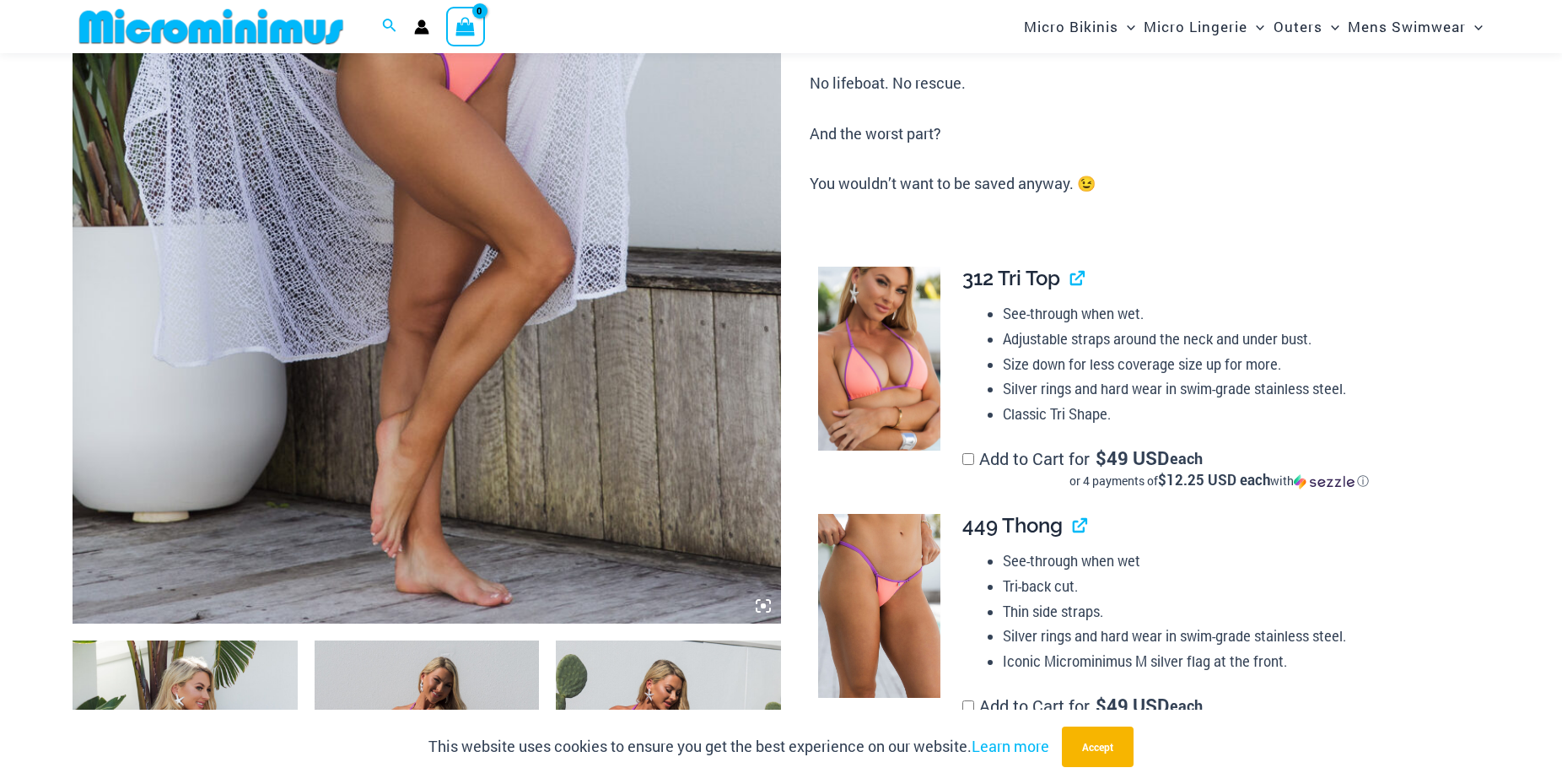
scroll to position [593, 0]
click at [486, 430] on img at bounding box center [427, 92] width 709 height 1063
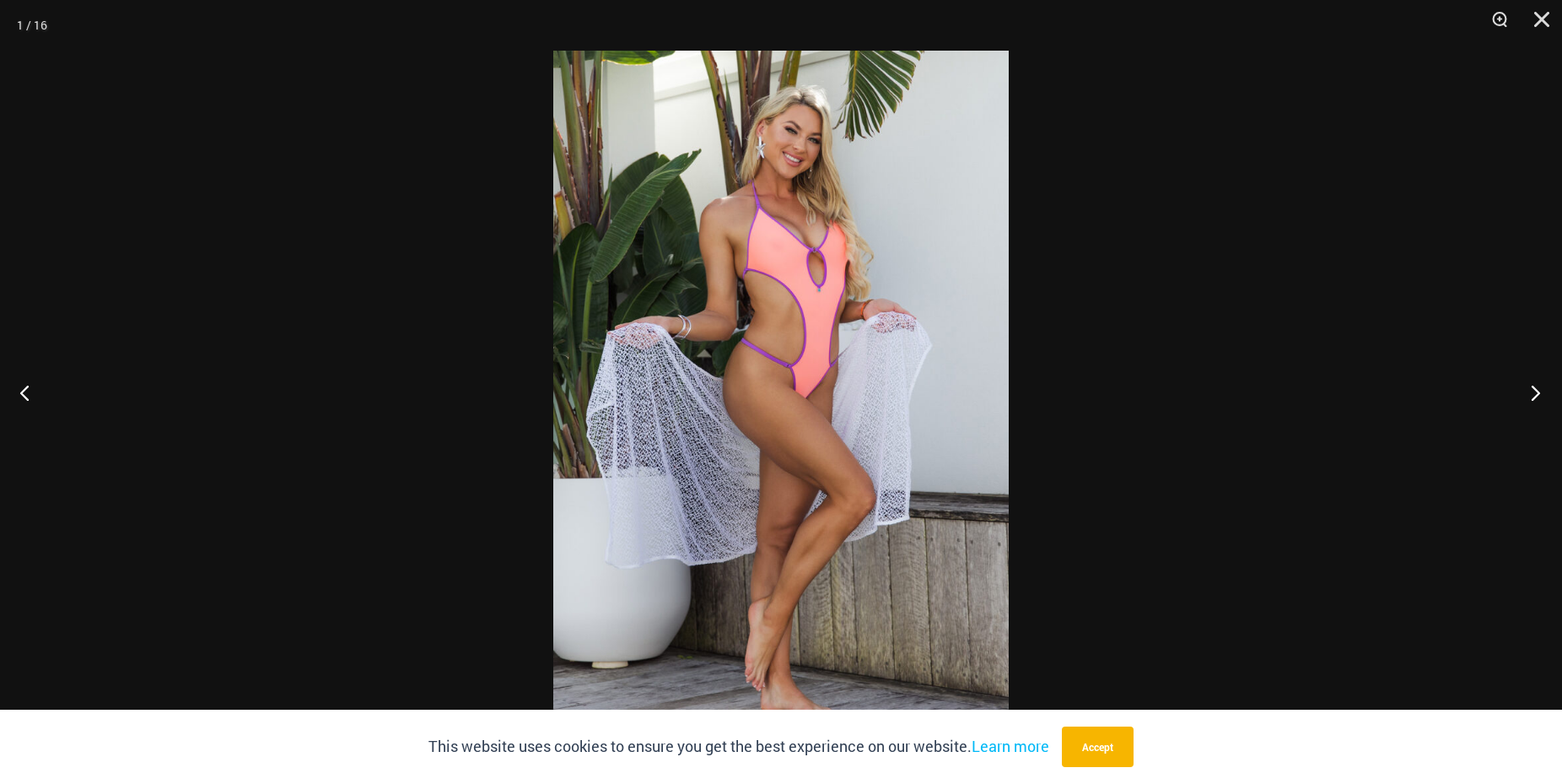
click at [1530, 392] on button "Next" at bounding box center [1531, 392] width 63 height 85
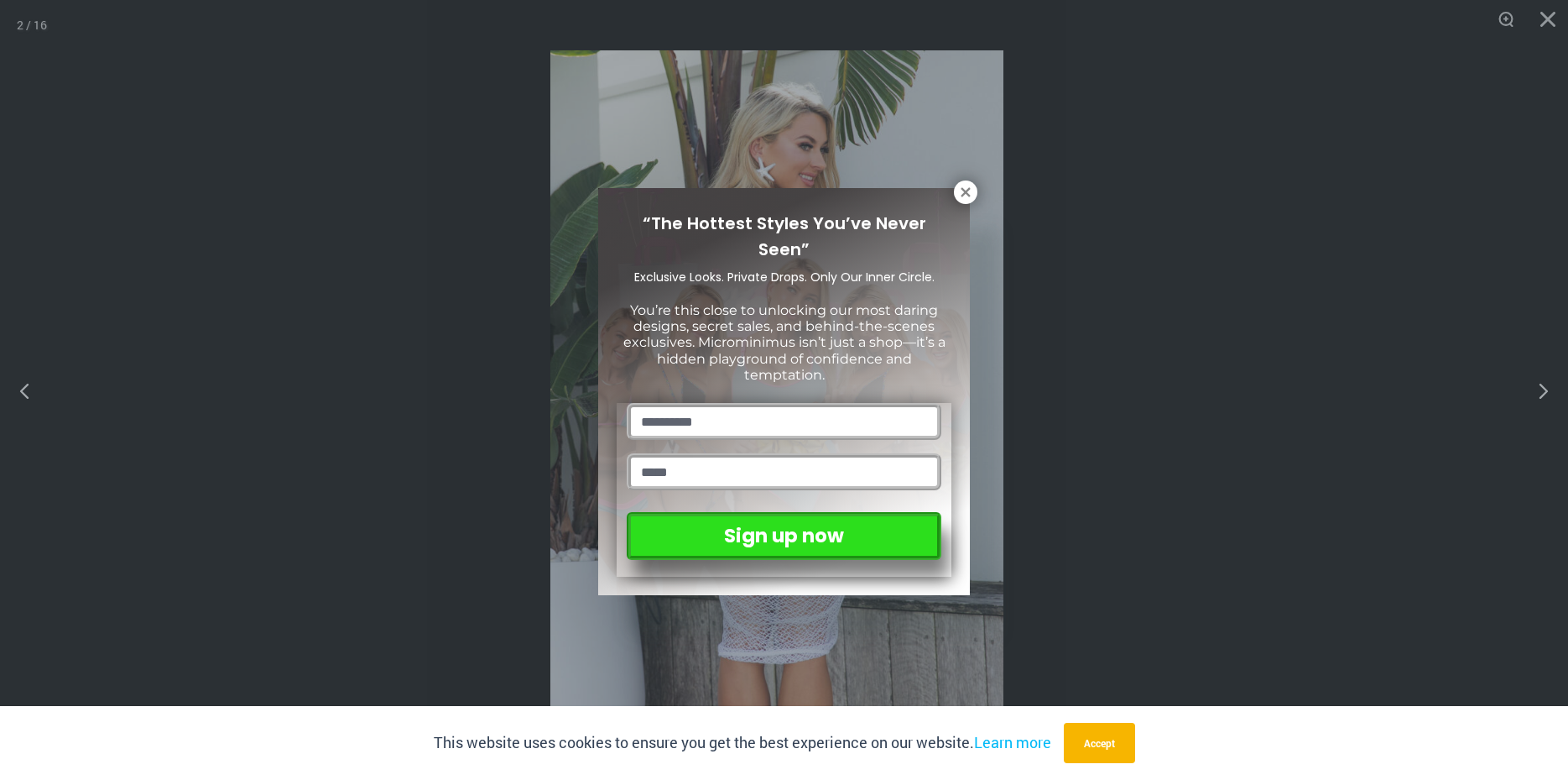
click at [1524, 391] on div "“The Hottest Styles You’ve Never Seen” Exclusive Looks. Private Drops. Only Our…" at bounding box center [784, 390] width 1568 height 780
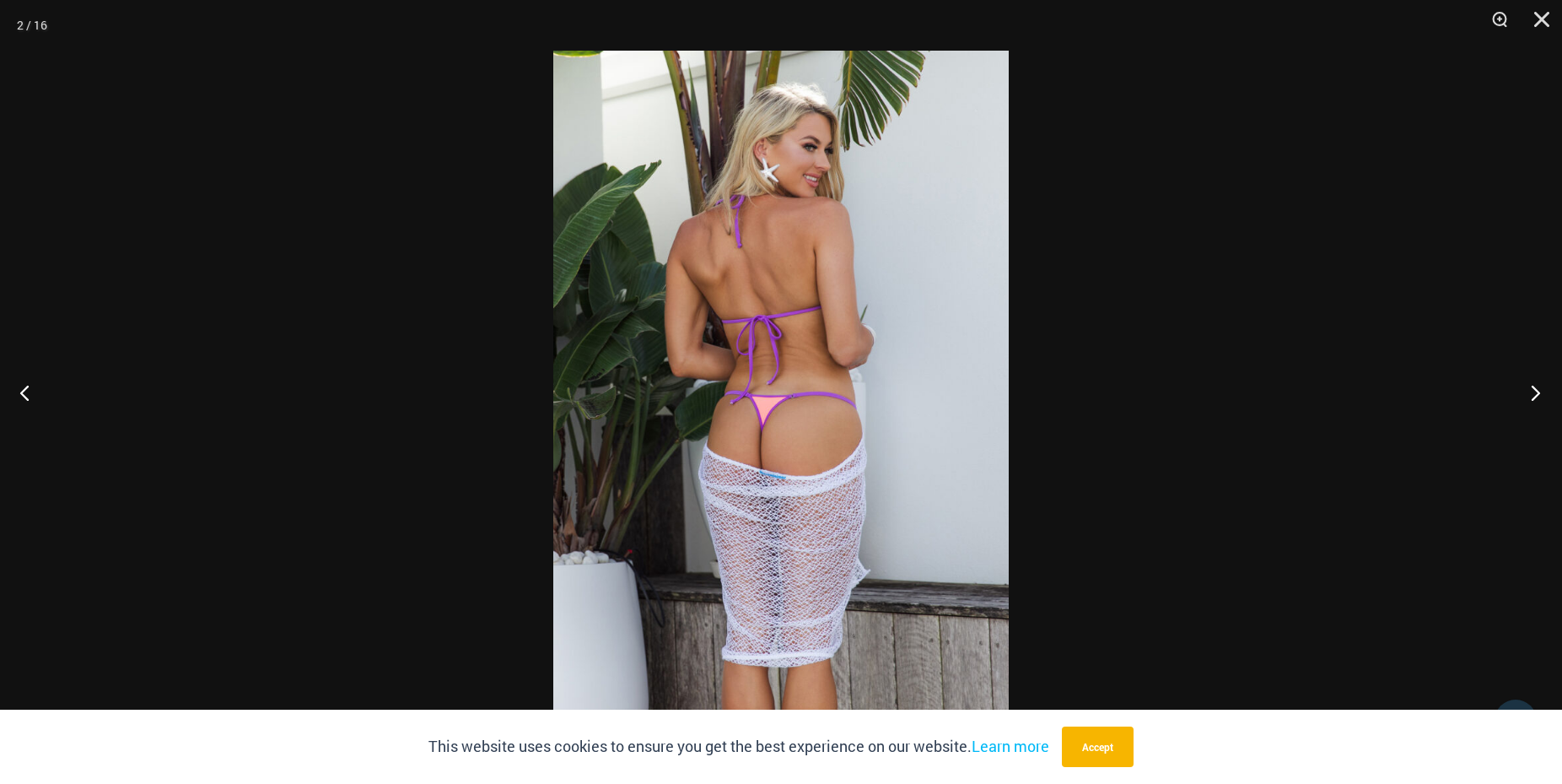
click at [1537, 386] on button "Next" at bounding box center [1531, 392] width 63 height 85
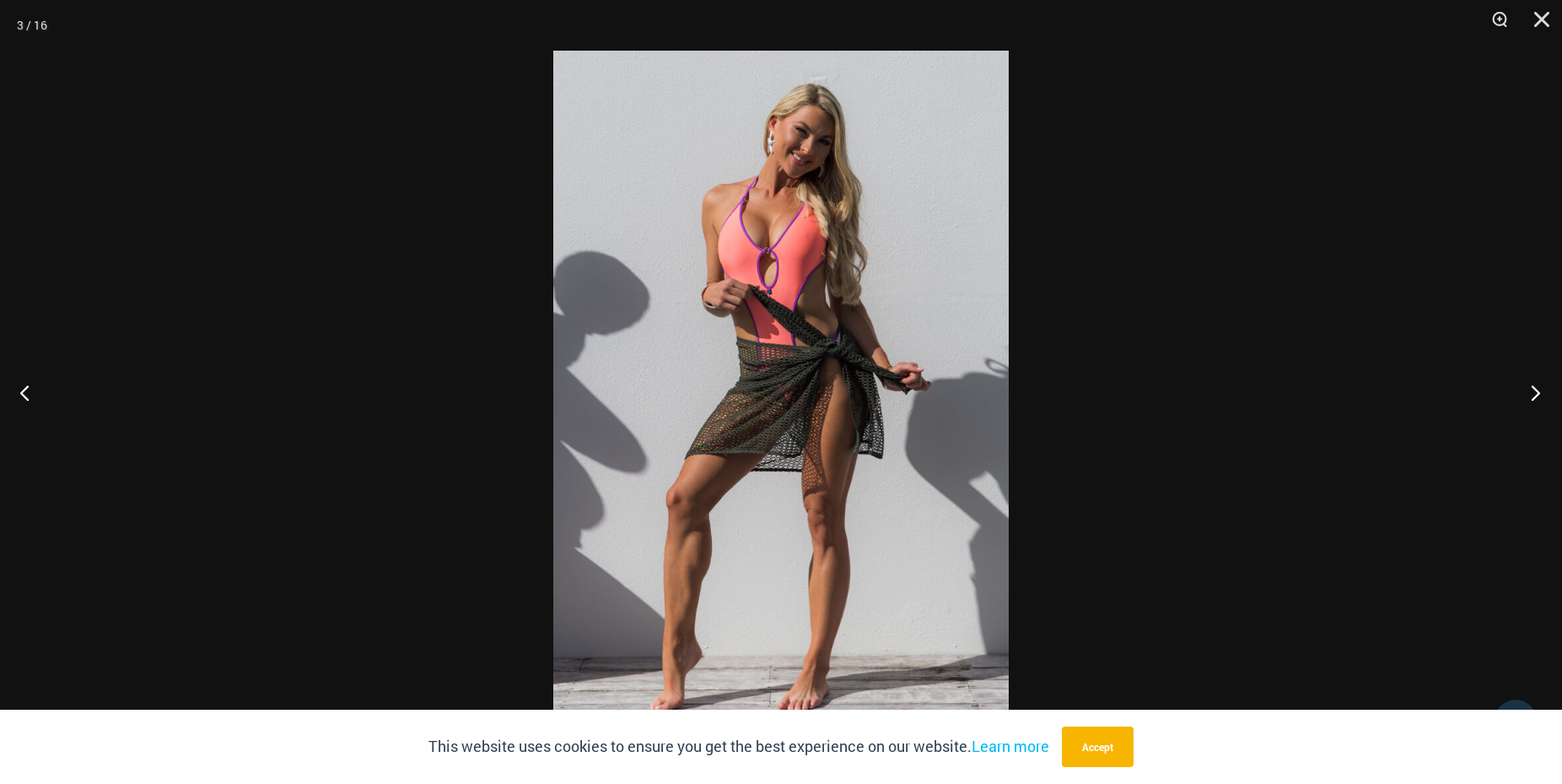
click at [1537, 385] on button "Next" at bounding box center [1531, 392] width 63 height 85
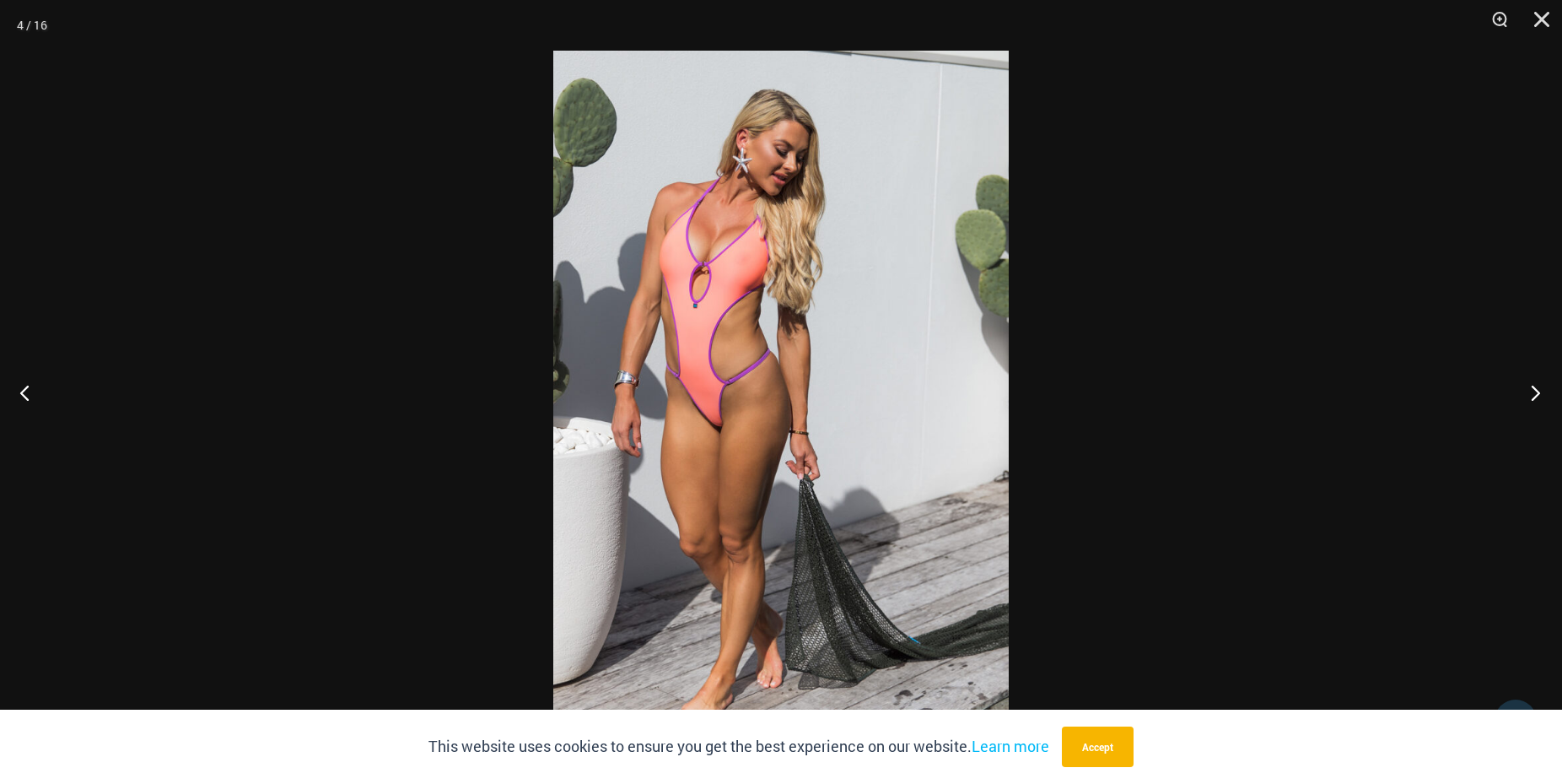
click at [1537, 383] on button "Next" at bounding box center [1531, 392] width 63 height 85
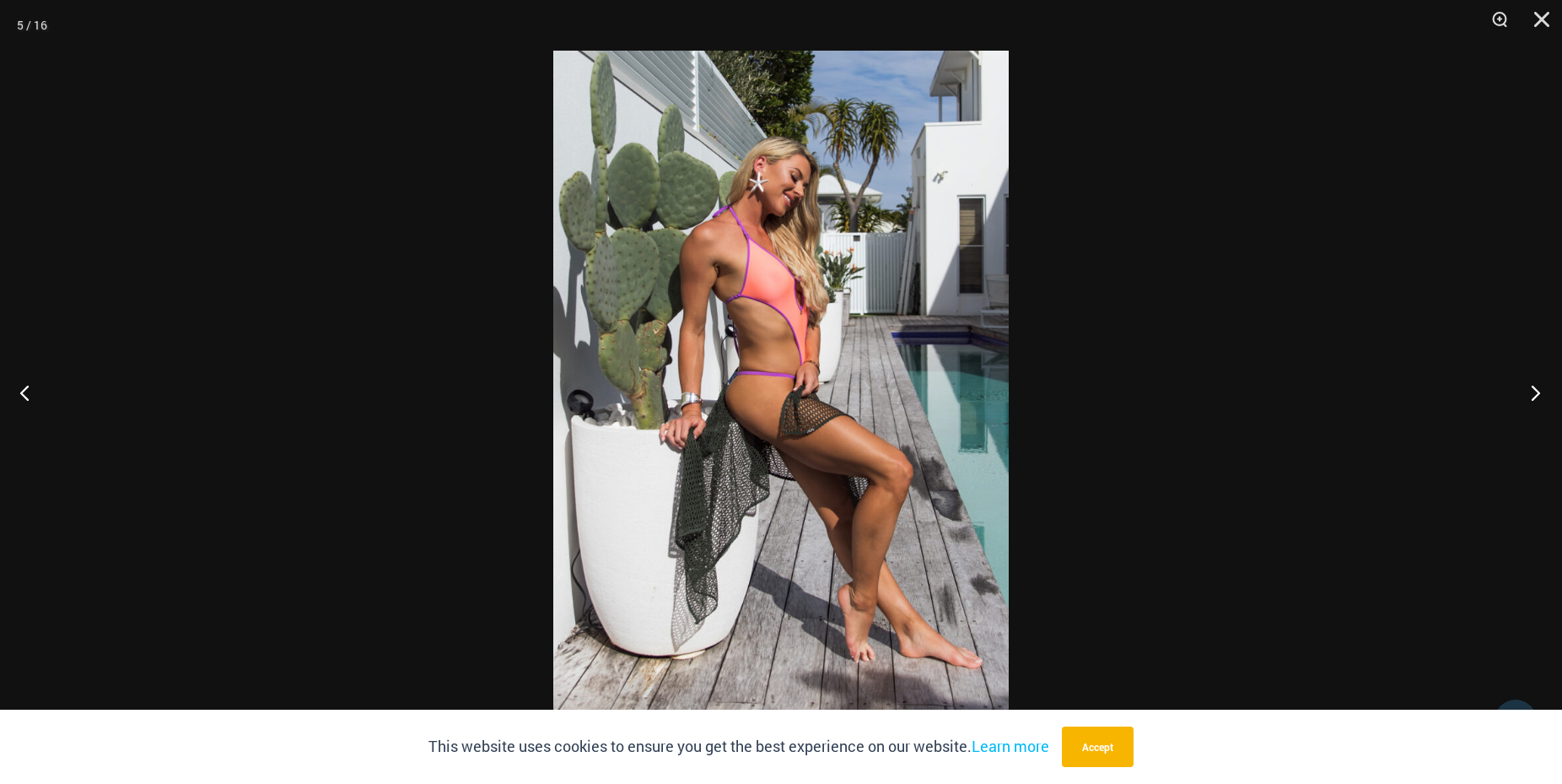
click at [1537, 383] on button "Next" at bounding box center [1531, 392] width 63 height 85
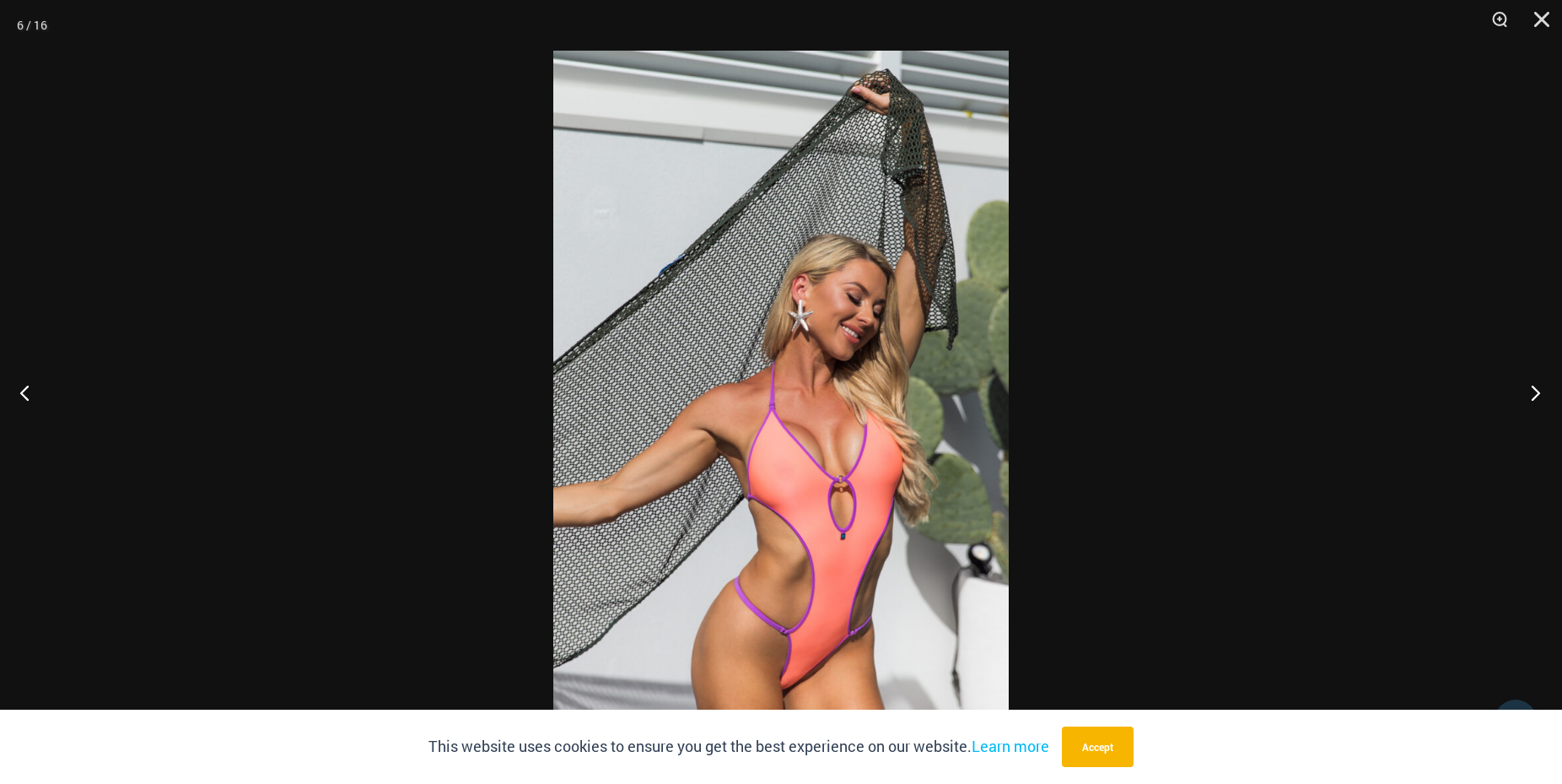
click at [1537, 383] on button "Next" at bounding box center [1531, 392] width 63 height 85
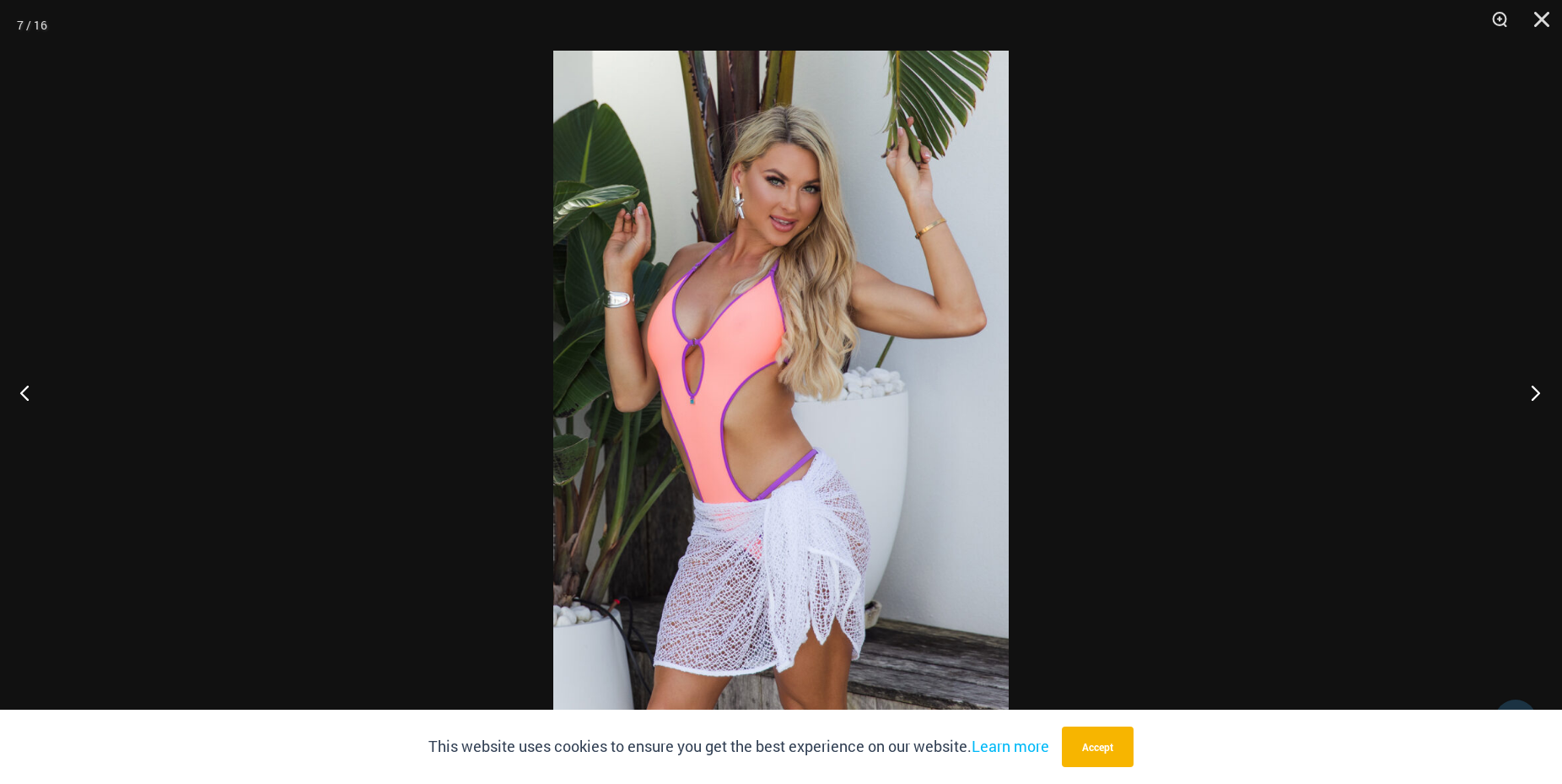
click at [1537, 383] on button "Next" at bounding box center [1531, 392] width 63 height 85
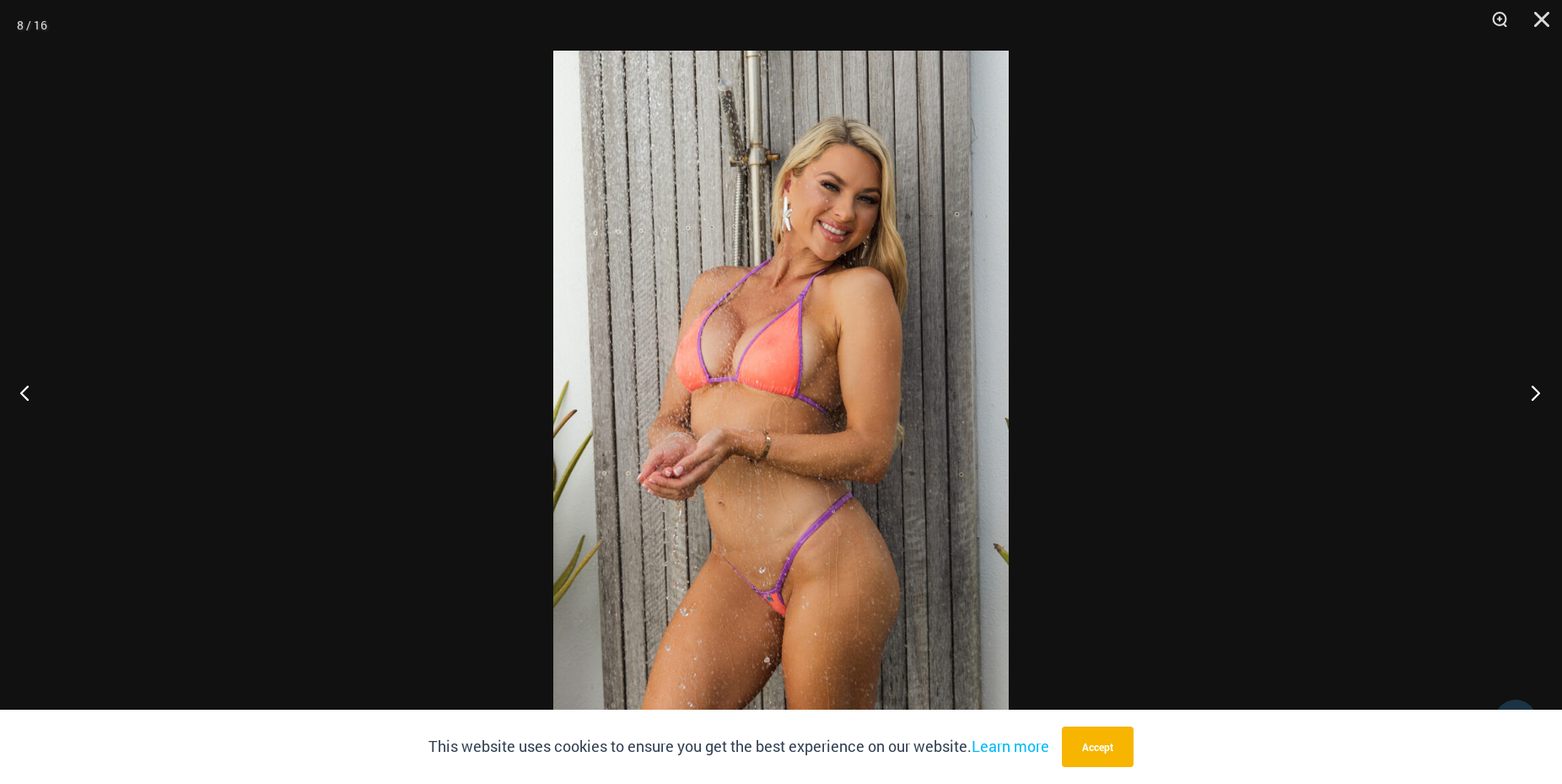
click at [1537, 382] on button "Next" at bounding box center [1531, 392] width 63 height 85
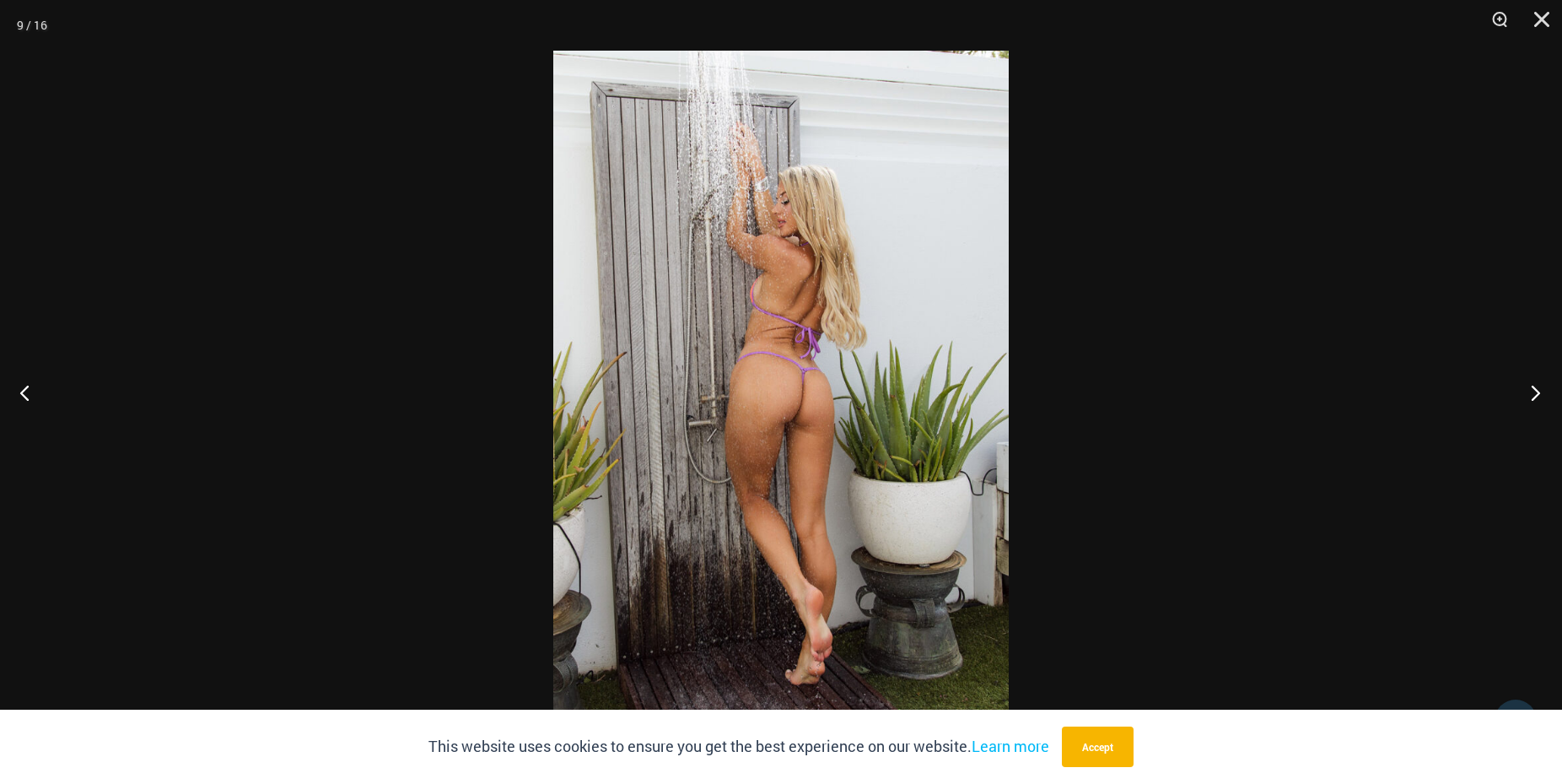
click at [1537, 382] on button "Next" at bounding box center [1531, 392] width 63 height 85
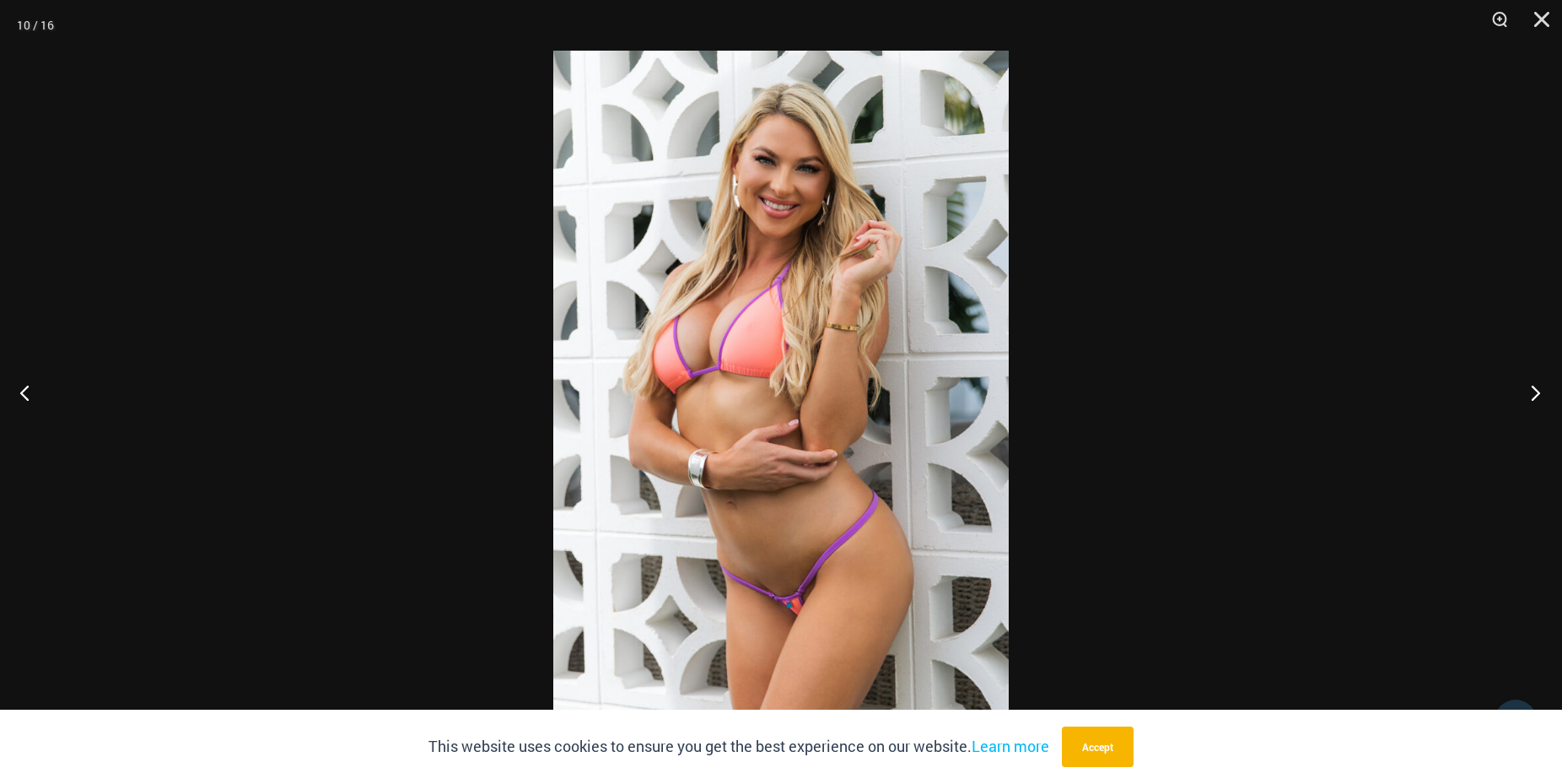
click at [1537, 382] on button "Next" at bounding box center [1531, 392] width 63 height 85
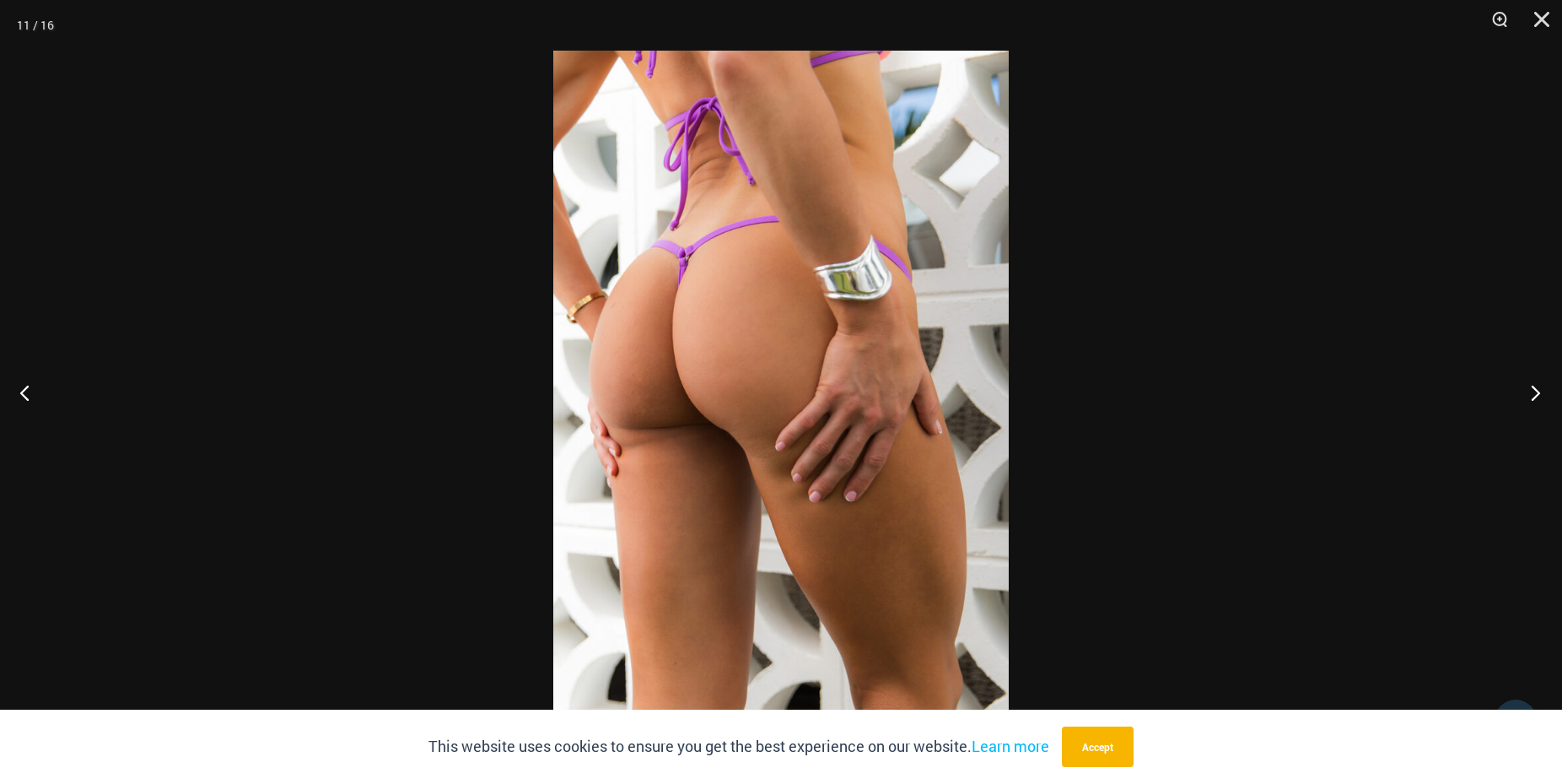
click at [1537, 382] on button "Next" at bounding box center [1531, 392] width 63 height 85
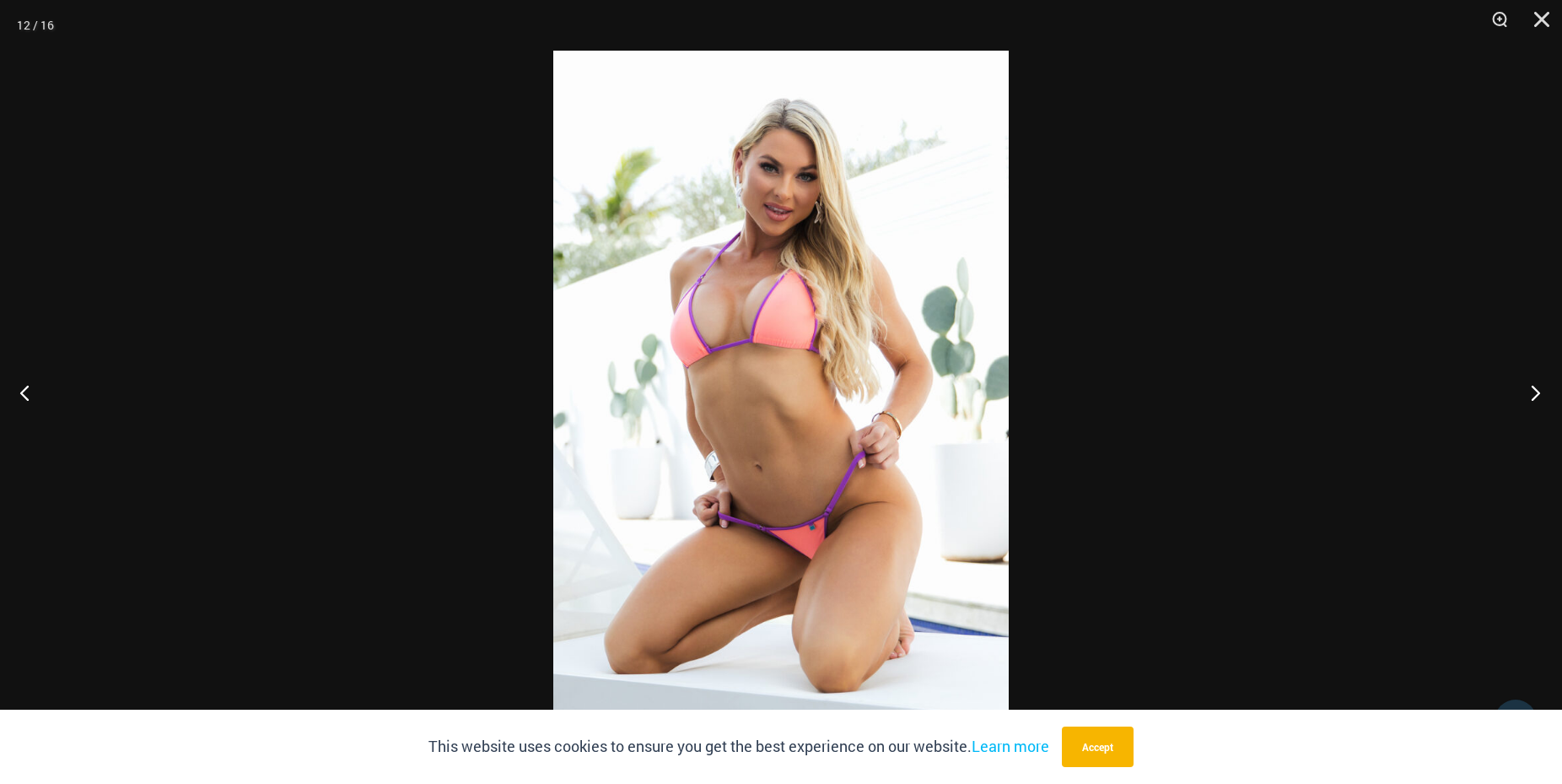
click at [1537, 382] on button "Next" at bounding box center [1531, 392] width 63 height 85
